Goal: Navigation & Orientation: Find specific page/section

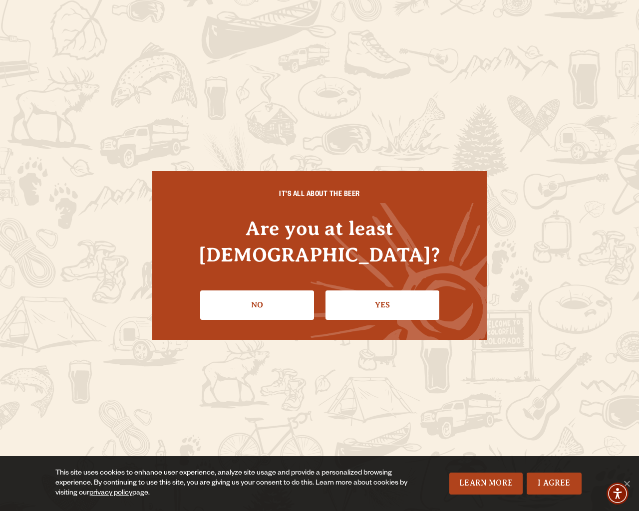
click at [634, 255] on div "IT'S ALL ABOUT THE BEER Are you at least 21 years old? No Yes" at bounding box center [319, 255] width 639 height 511
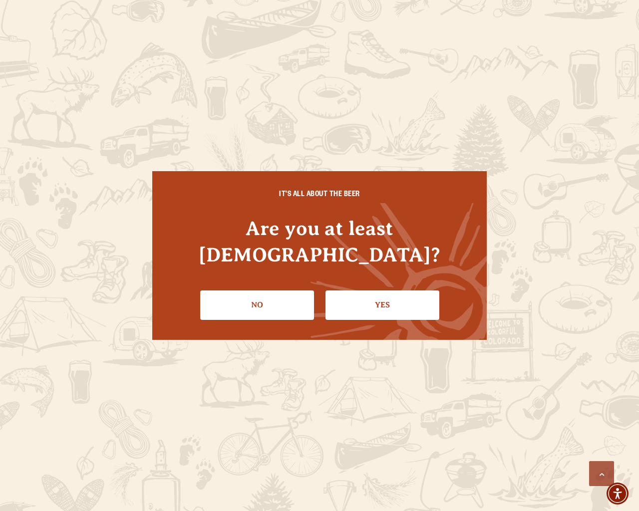
scroll to position [2668, 0]
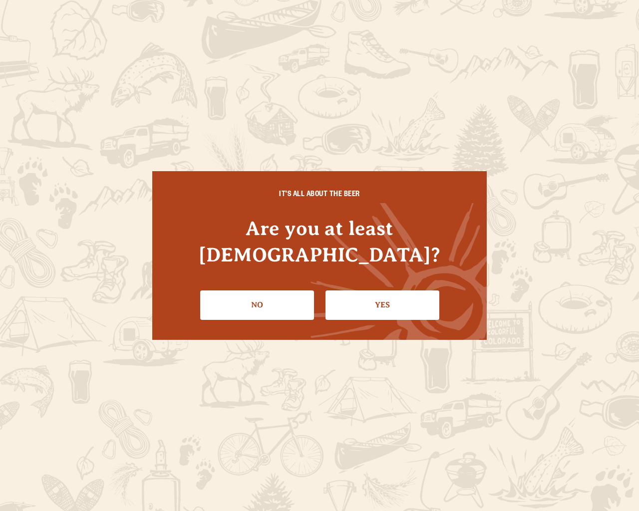
scroll to position [1644, 0]
